Goal: Complete Application Form: Complete application form

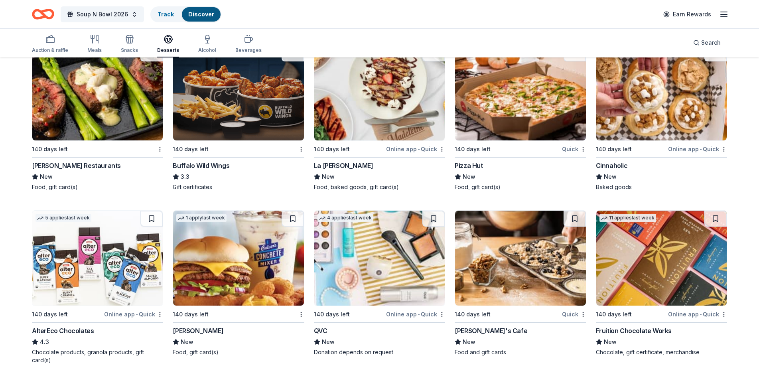
scroll to position [920, 0]
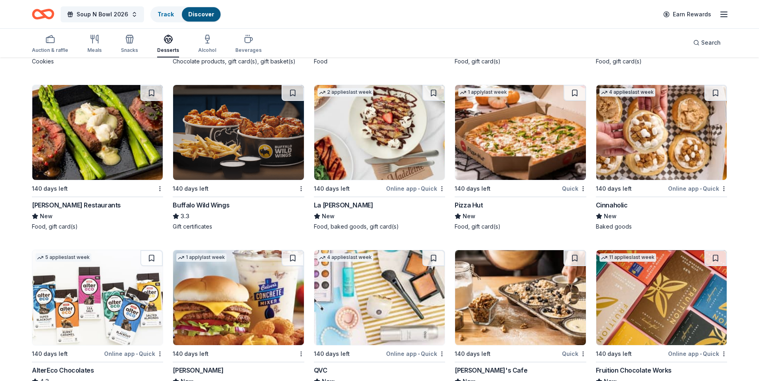
click at [113, 124] on img at bounding box center [97, 132] width 130 height 95
click at [223, 145] on img at bounding box center [238, 132] width 130 height 95
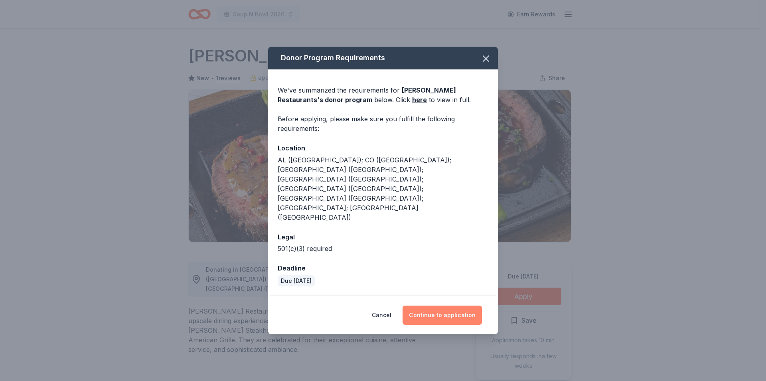
click at [445, 306] on button "Continue to application" at bounding box center [442, 315] width 79 height 19
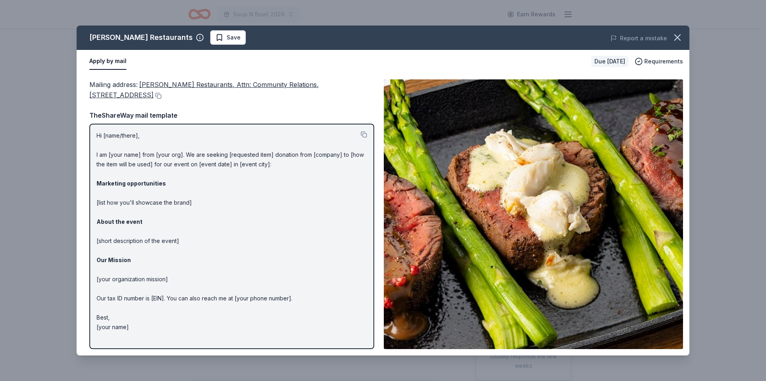
click at [100, 65] on button "Apply by mail" at bounding box center [107, 61] width 37 height 17
click at [102, 63] on button "Apply by mail" at bounding box center [107, 61] width 37 height 17
click at [107, 61] on button "Apply by mail" at bounding box center [107, 61] width 37 height 17
click at [681, 36] on icon "button" at bounding box center [677, 37] width 11 height 11
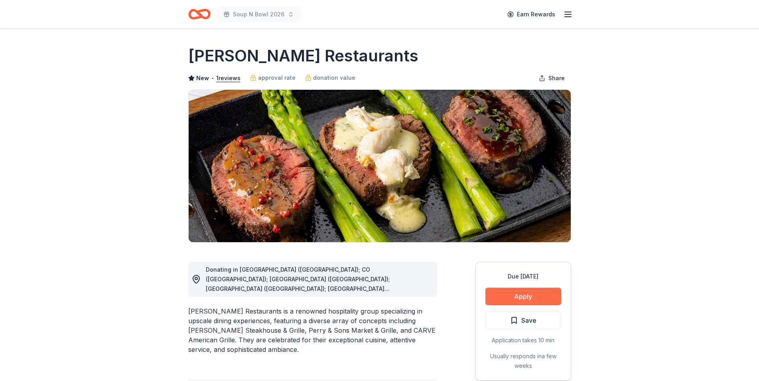
click at [522, 299] on button "Apply" at bounding box center [524, 297] width 76 height 18
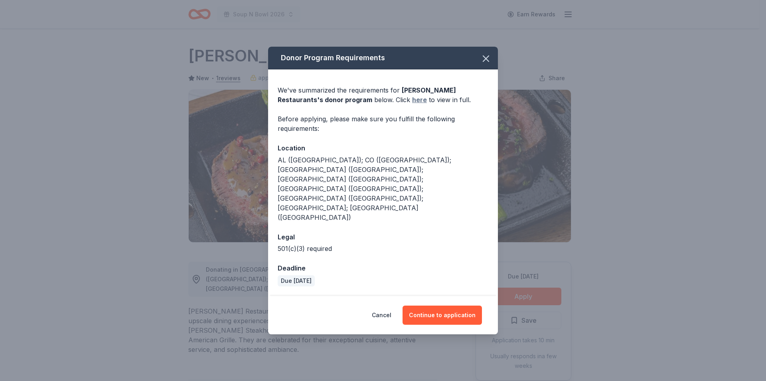
click at [412, 105] on link "here" at bounding box center [419, 100] width 15 height 10
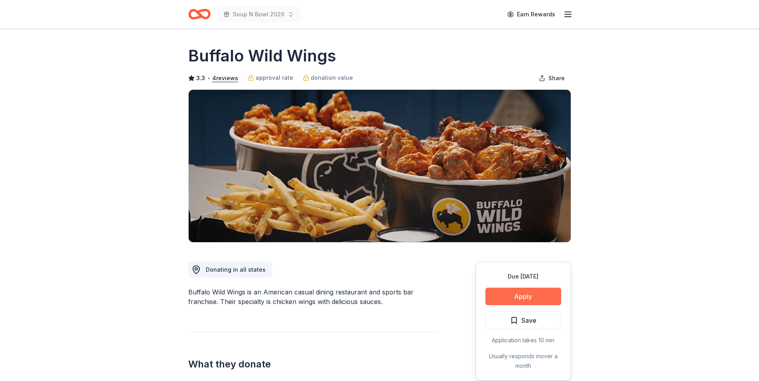
click at [522, 298] on button "Apply" at bounding box center [524, 297] width 76 height 18
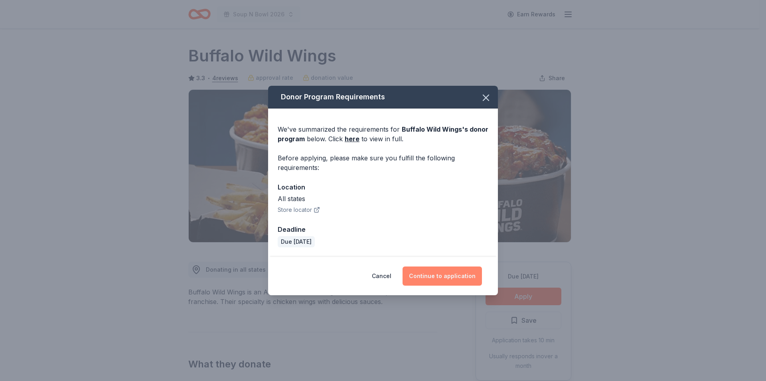
click at [452, 279] on button "Continue to application" at bounding box center [442, 276] width 79 height 19
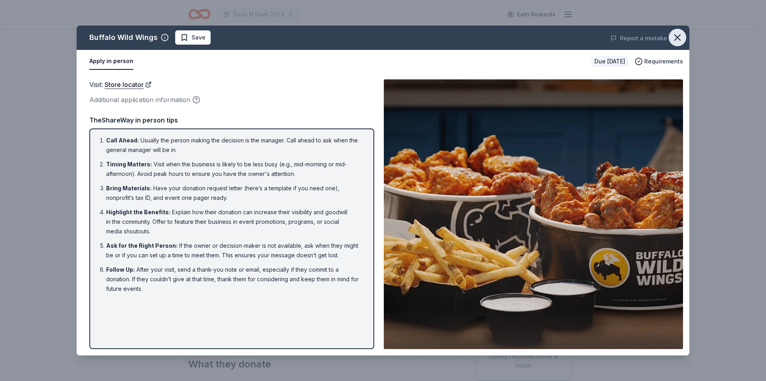
click at [679, 40] on icon "button" at bounding box center [678, 38] width 6 height 6
